Goal: Navigation & Orientation: Find specific page/section

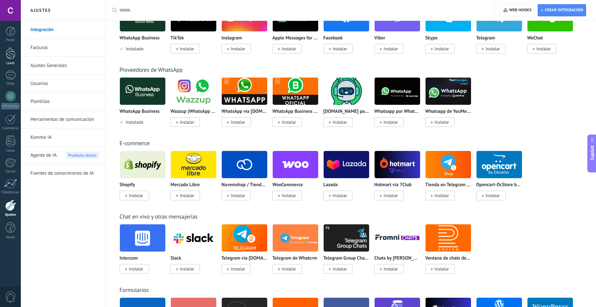
click at [16, 51] on link "Leads" at bounding box center [10, 56] width 21 height 18
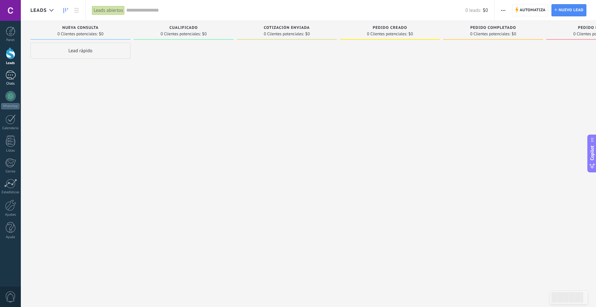
click at [10, 75] on div at bounding box center [10, 74] width 10 height 9
